Goal: Information Seeking & Learning: Understand process/instructions

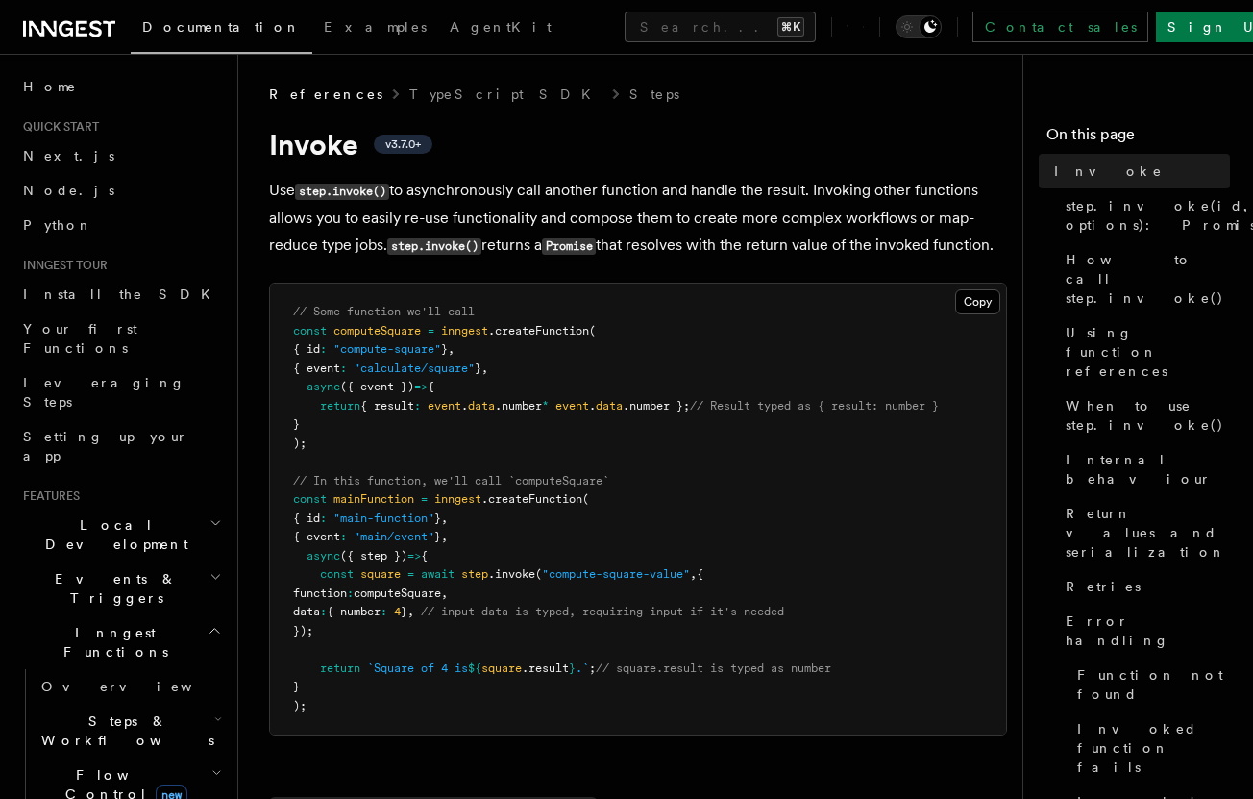
scroll to position [1463, 0]
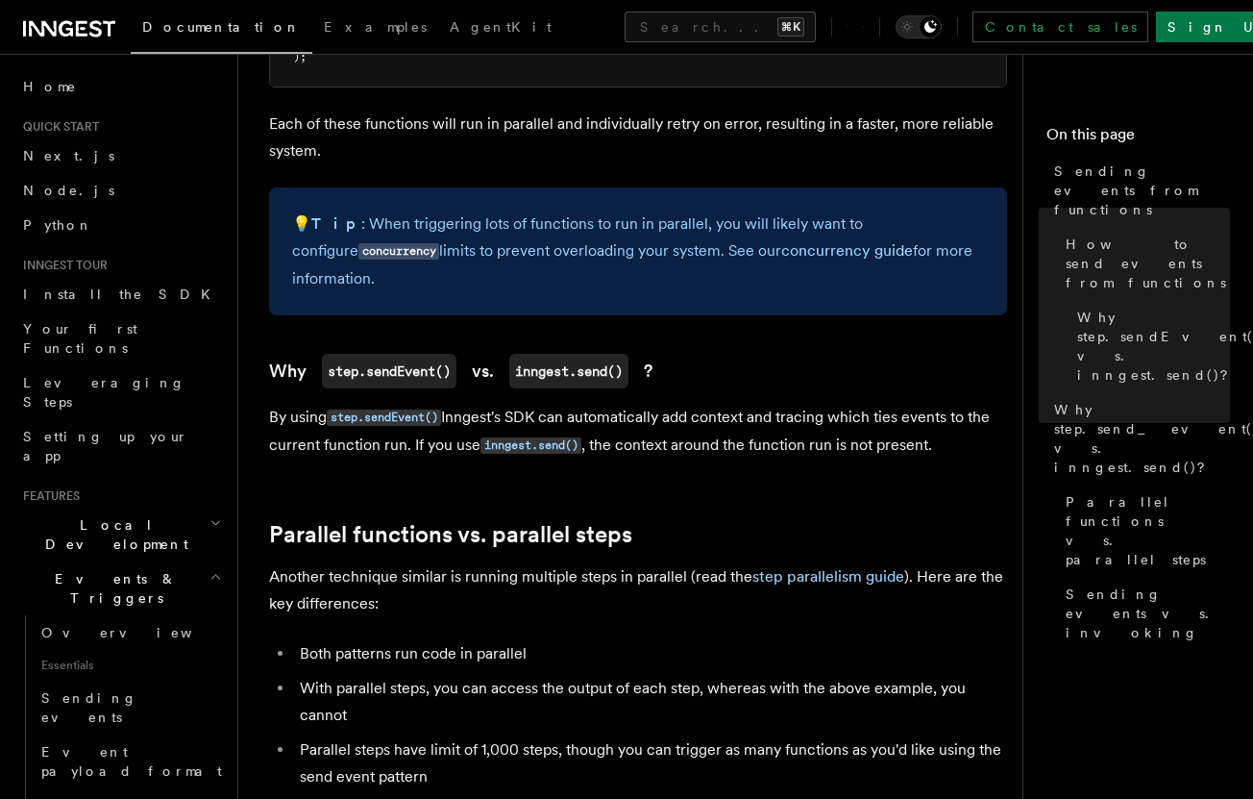
scroll to position [1886, 0]
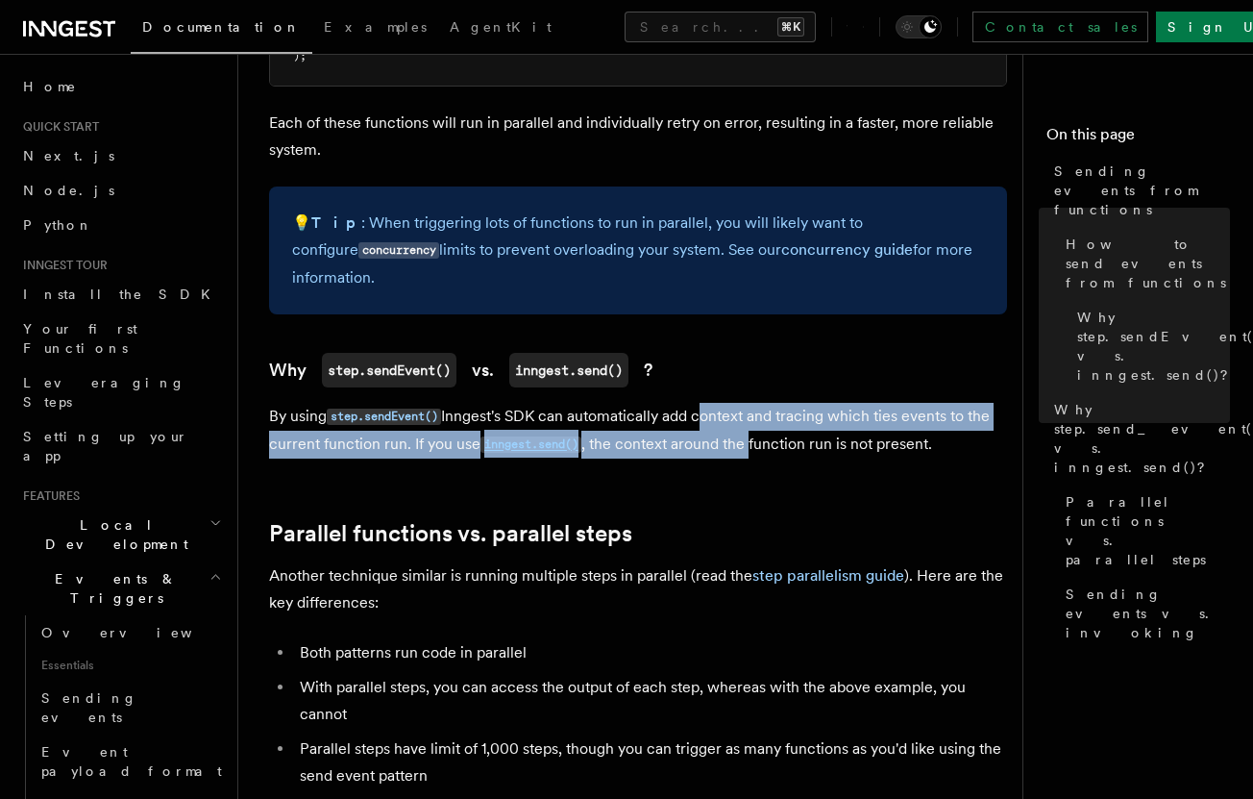
drag, startPoint x: 702, startPoint y: 422, endPoint x: 781, endPoint y: 464, distance: 90.3
drag, startPoint x: 741, startPoint y: 424, endPoint x: 838, endPoint y: 437, distance: 98.0
click at [838, 437] on p "By using step.sendEvent() Inngest's SDK can automatically add context and traci…" at bounding box center [638, 431] width 738 height 56
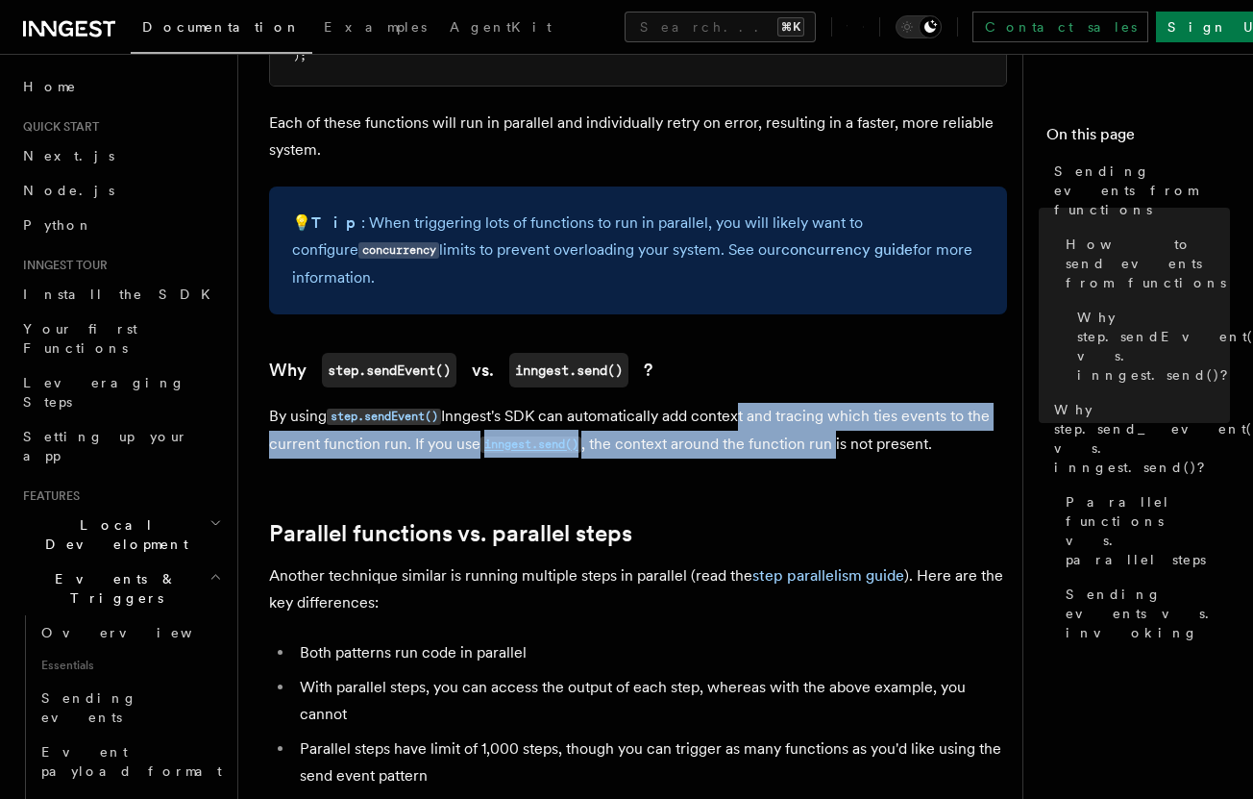
click at [838, 437] on p "By using step.sendEvent() Inngest's SDK can automatically add context and traci…" at bounding box center [638, 431] width 738 height 56
drag, startPoint x: 838, startPoint y: 437, endPoint x: 793, endPoint y: 422, distance: 47.7
click at [793, 422] on p "By using step.sendEvent() Inngest's SDK can automatically add context and traci…" at bounding box center [638, 431] width 738 height 56
drag, startPoint x: 781, startPoint y: 426, endPoint x: 910, endPoint y: 451, distance: 132.1
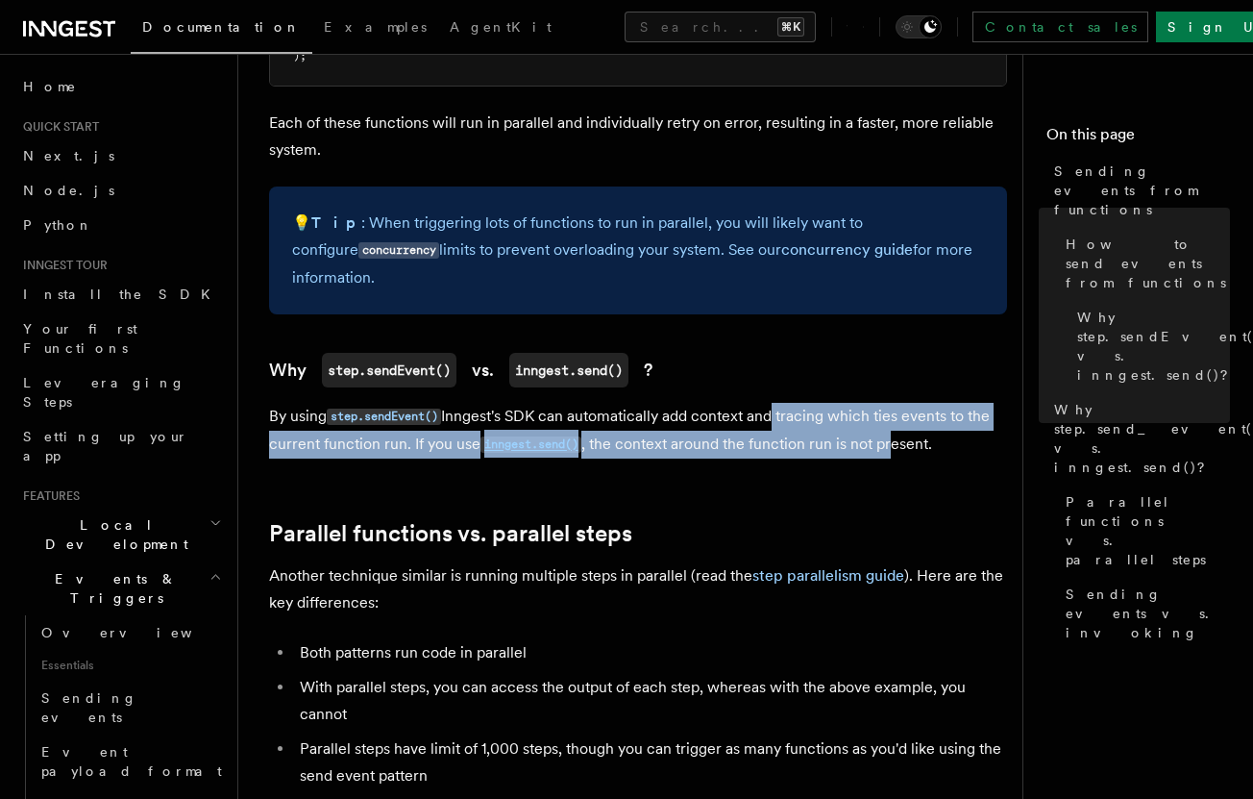
click at [905, 454] on p "By using step.sendEvent() Inngest's SDK can automatically add context and traci…" at bounding box center [638, 431] width 738 height 56
click at [910, 451] on p "By using step.sendEvent() Inngest's SDK can automatically add context and traci…" at bounding box center [638, 431] width 738 height 56
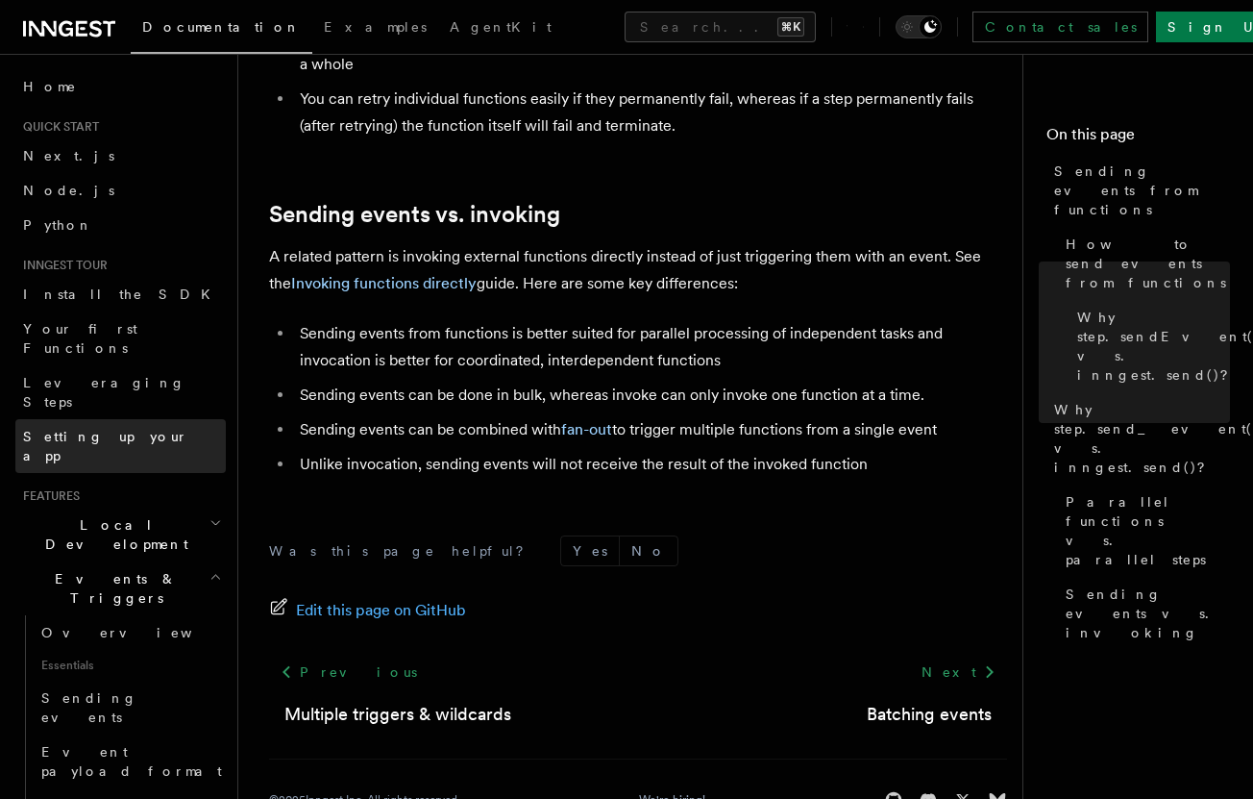
scroll to position [2647, 0]
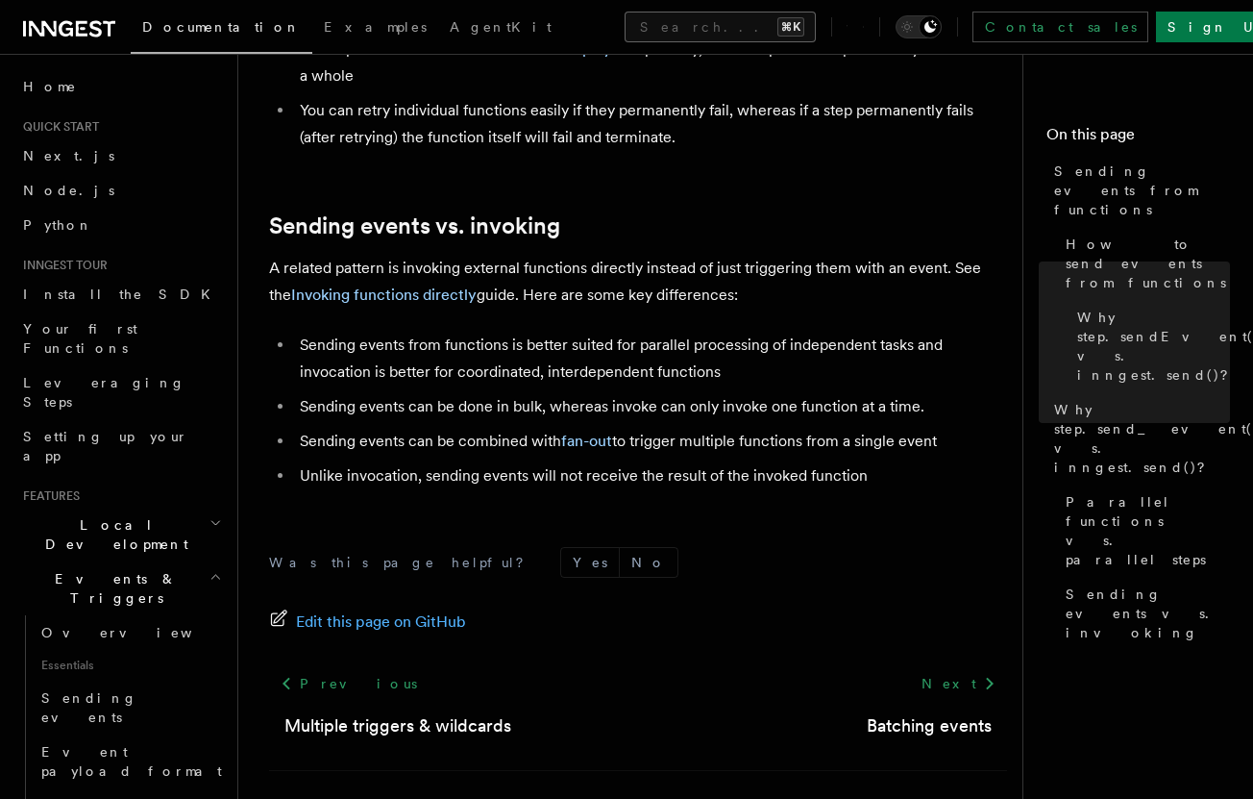
click at [625, 21] on button "Search... ⌘K" at bounding box center [720, 27] width 191 height 31
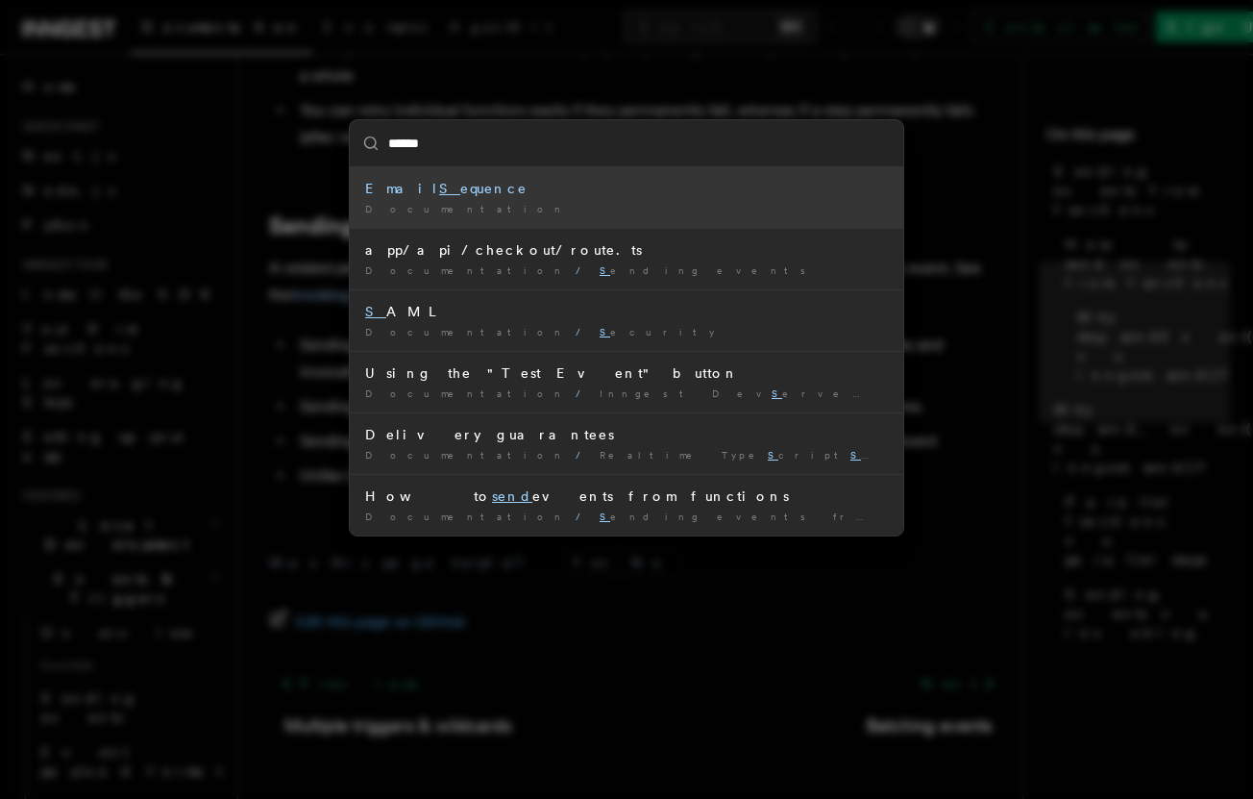
type input "****"
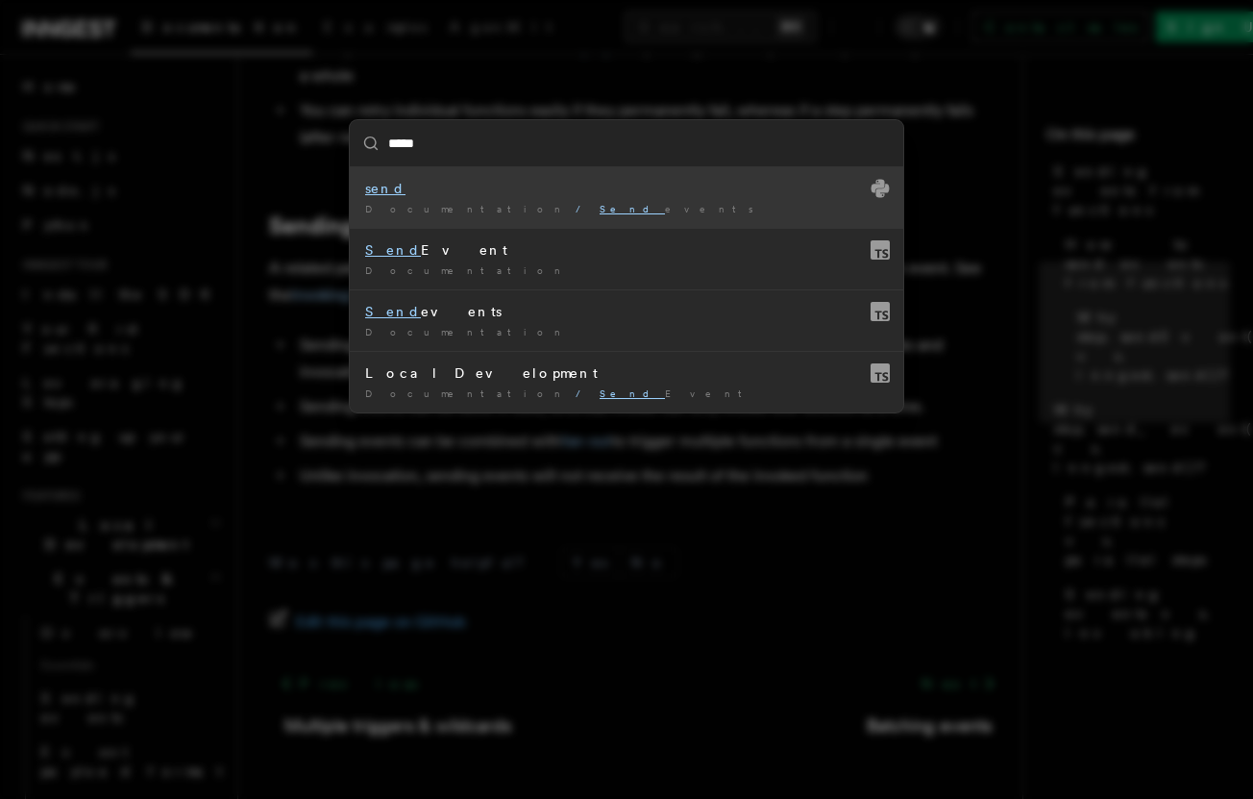
click at [569, 192] on div "send" at bounding box center [626, 188] width 523 height 19
